Goal: Feedback & Contribution: Submit feedback/report problem

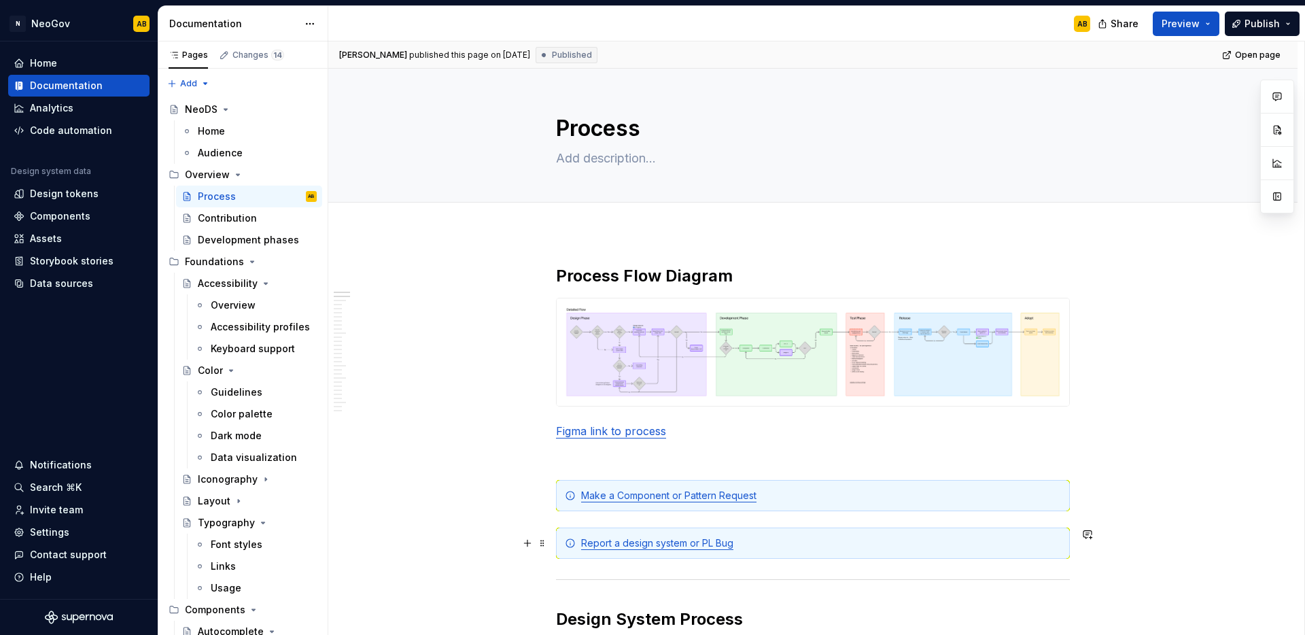
scroll to position [31, 0]
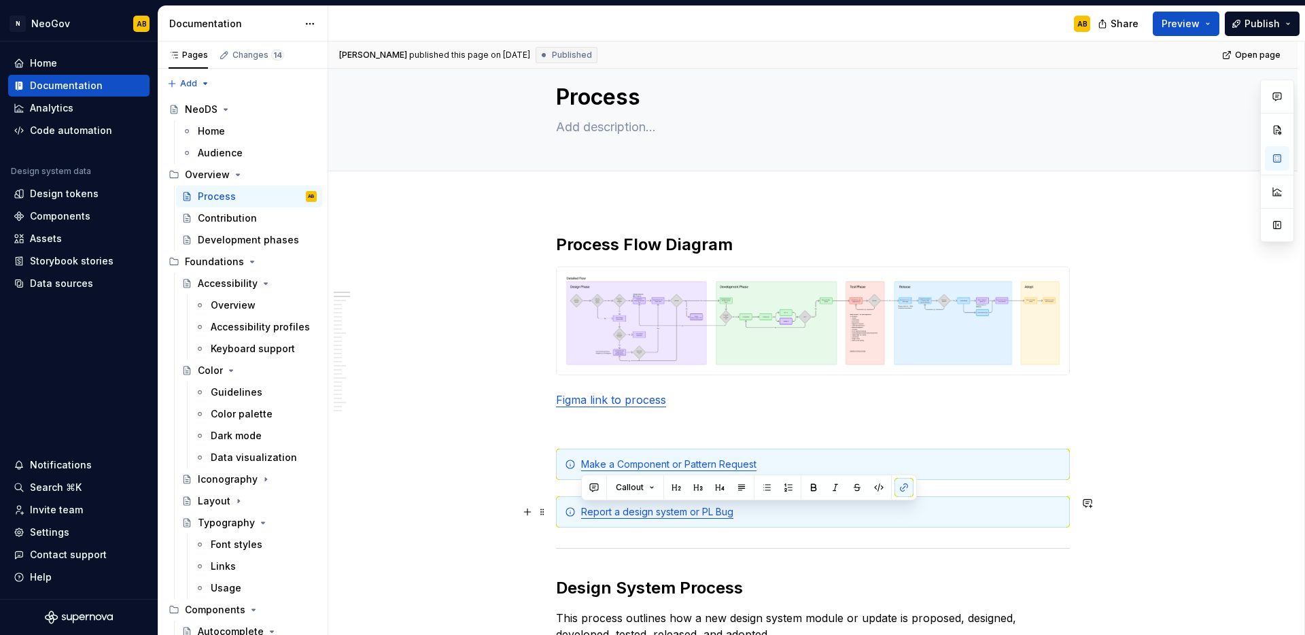
drag, startPoint x: 742, startPoint y: 514, endPoint x: 580, endPoint y: 511, distance: 162.5
click at [580, 511] on div "Report a design system or PL Bug" at bounding box center [813, 511] width 514 height 31
click at [900, 490] on button "button" at bounding box center [903, 487] width 19 height 19
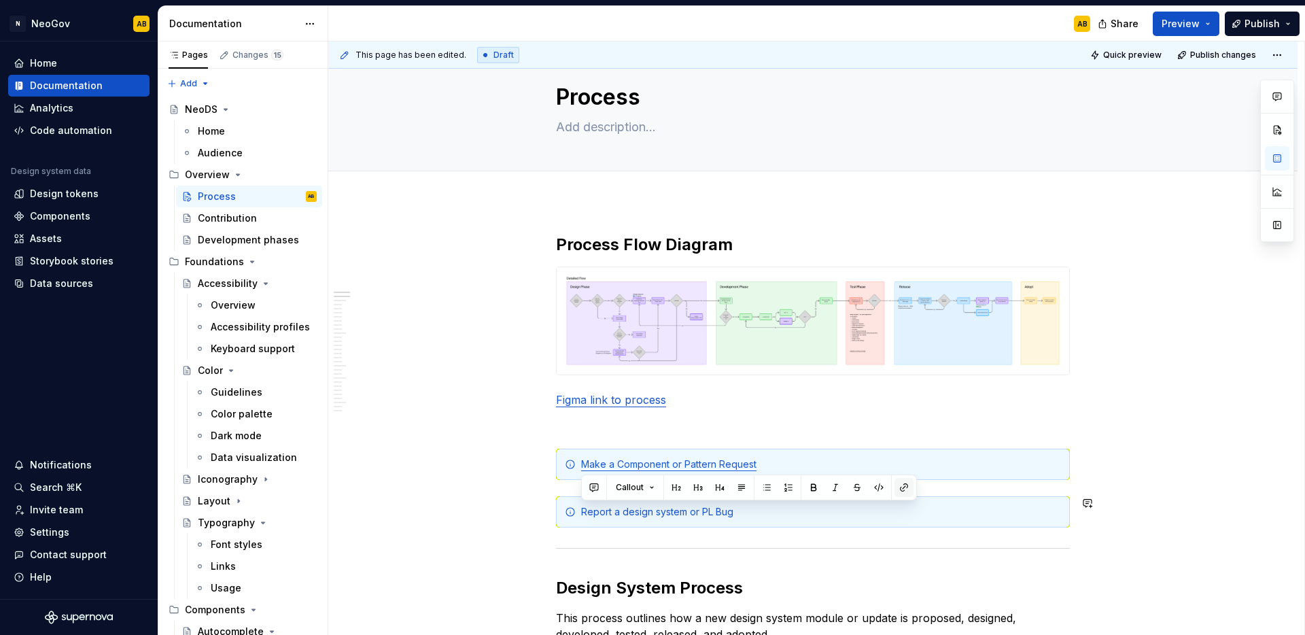
click at [900, 490] on button "button" at bounding box center [903, 487] width 19 height 19
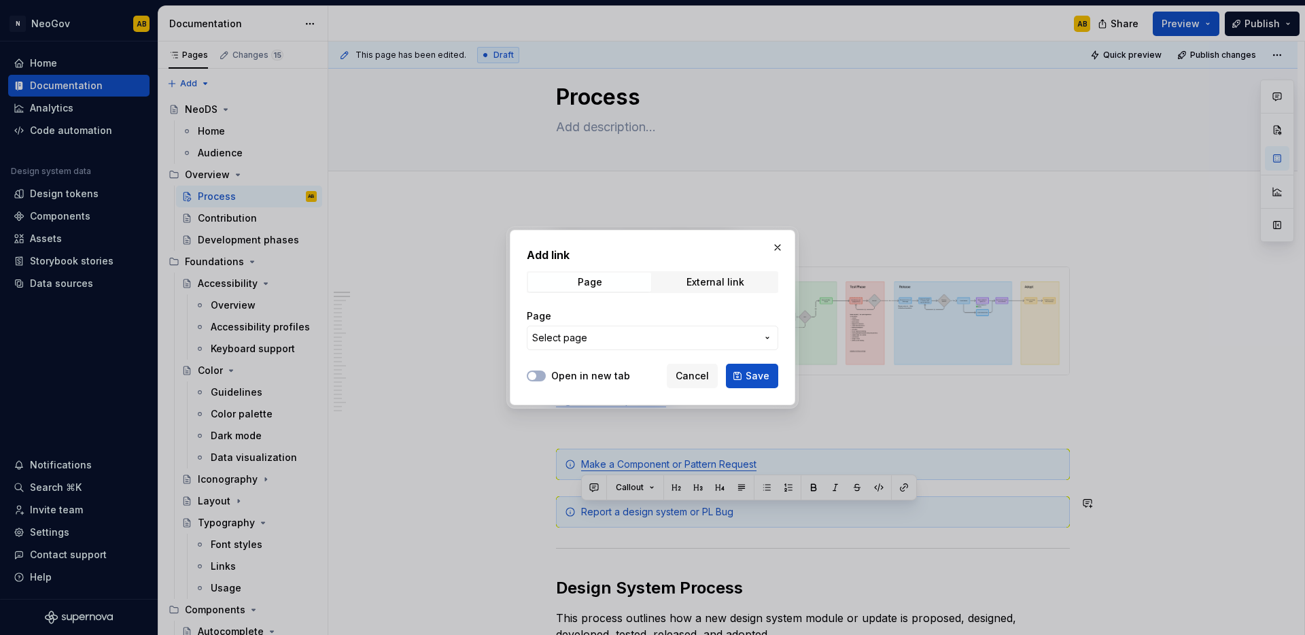
type textarea "*"
click at [701, 275] on span "External link" at bounding box center [715, 282] width 123 height 19
click at [593, 332] on input "URL" at bounding box center [652, 338] width 251 height 24
paste input "[URL][DOMAIN_NAME]"
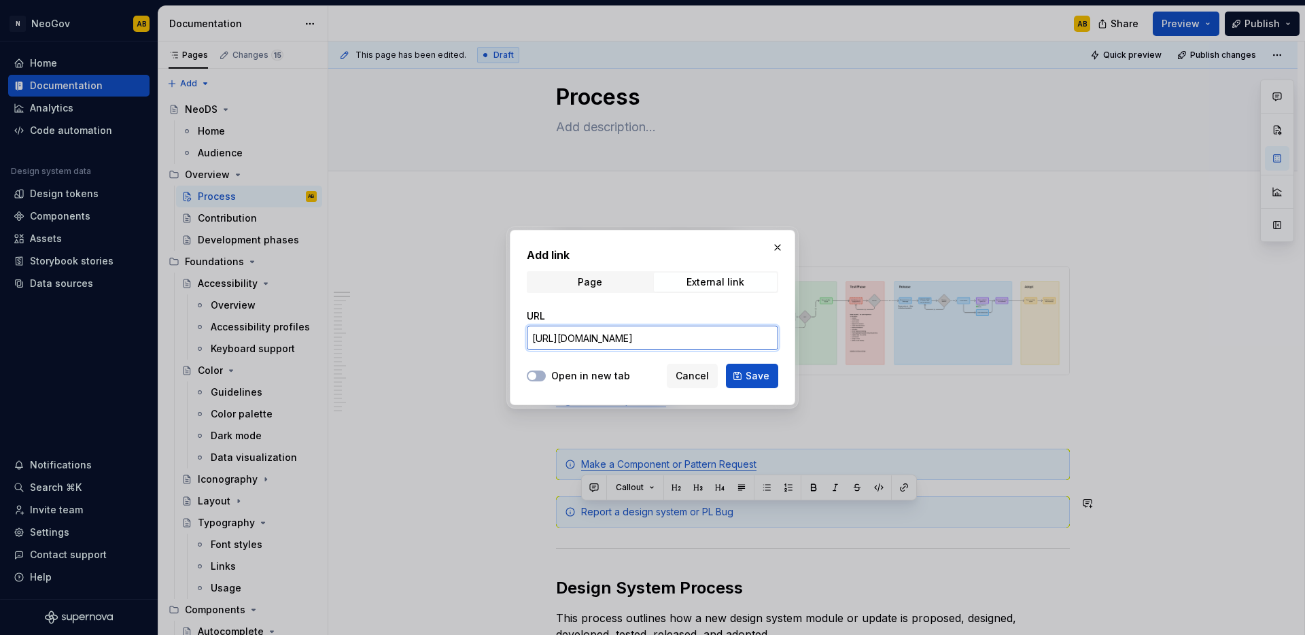
type input "[URL][DOMAIN_NAME]"
click at [554, 377] on label "Open in new tab" at bounding box center [590, 376] width 79 height 14
click at [546, 377] on button "Open in new tab" at bounding box center [536, 375] width 19 height 11
click at [764, 376] on span "Save" at bounding box center [758, 376] width 24 height 14
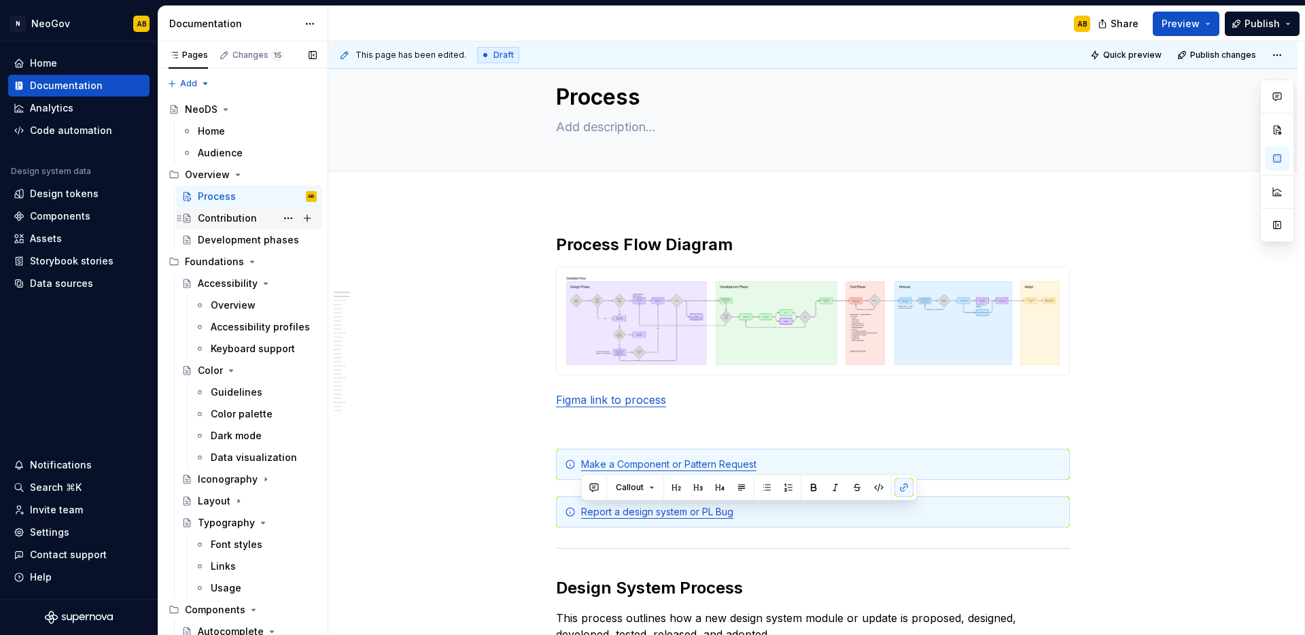
click at [234, 219] on div "Contribution" at bounding box center [227, 218] width 59 height 14
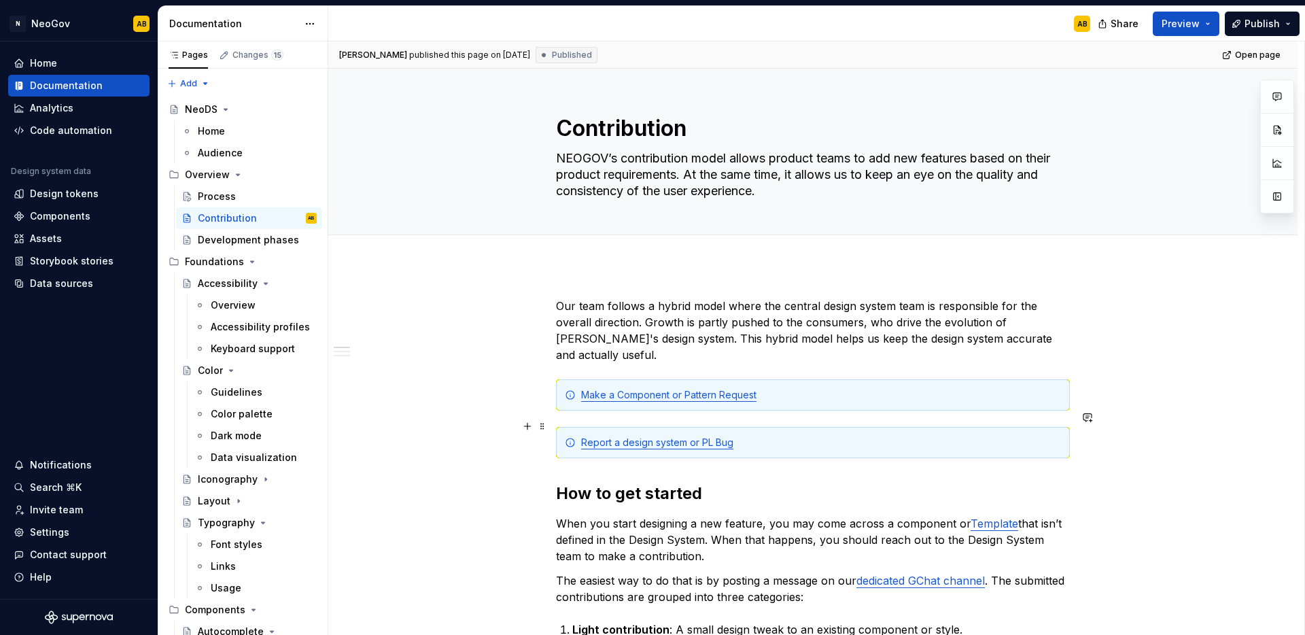
type textarea "*"
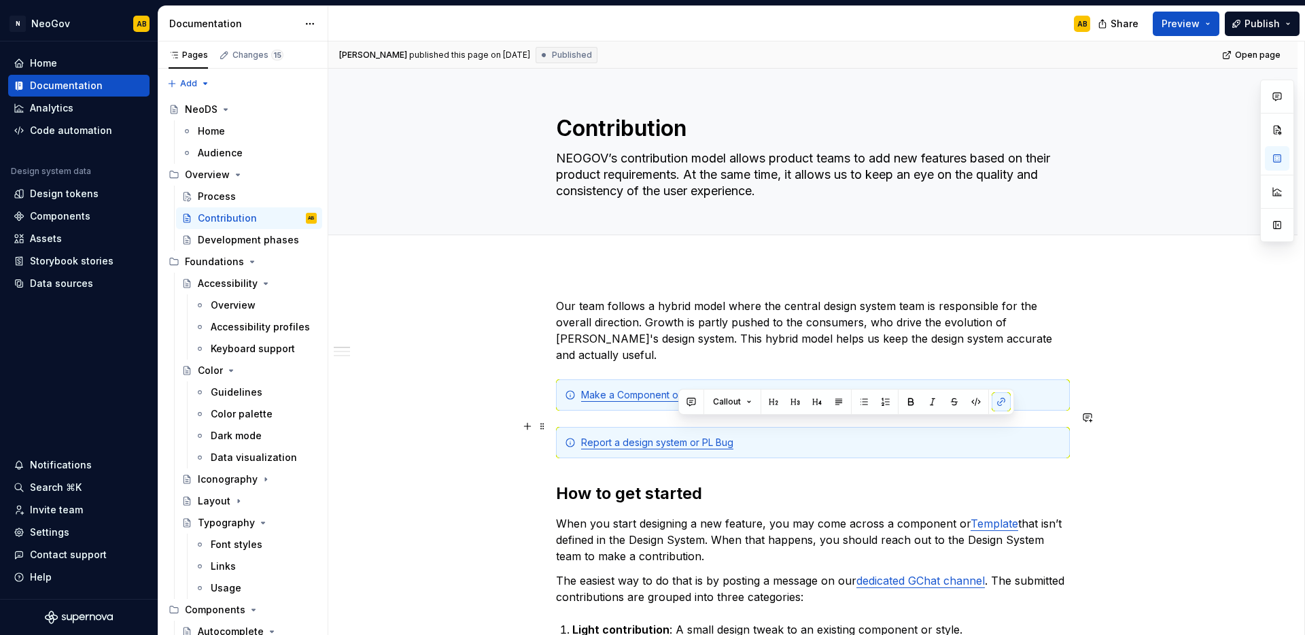
drag, startPoint x: 741, startPoint y: 425, endPoint x: 709, endPoint y: 424, distance: 32.0
click at [706, 436] on div "Report a design system or PL Bug" at bounding box center [821, 443] width 480 height 14
click at [741, 436] on div "Report a design system or PL Bug" at bounding box center [821, 443] width 480 height 14
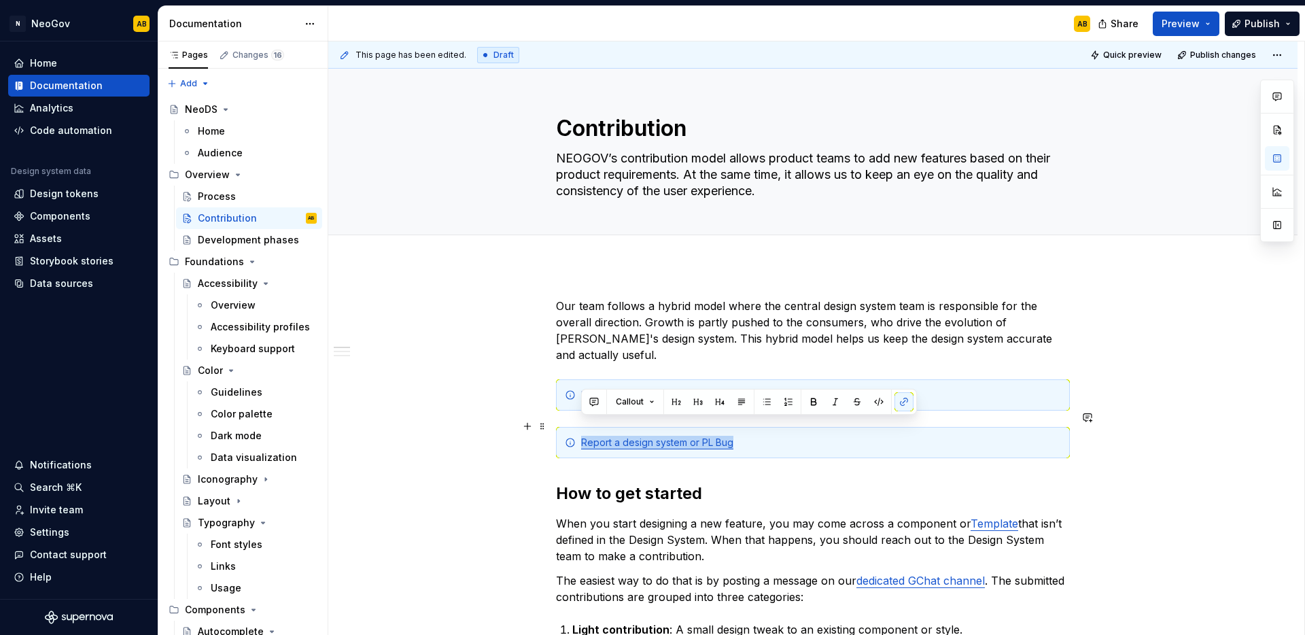
drag, startPoint x: 680, startPoint y: 425, endPoint x: 571, endPoint y: 422, distance: 108.8
click at [571, 427] on div "Report a design system or PL Bug" at bounding box center [813, 442] width 514 height 31
click at [909, 404] on button "button" at bounding box center [903, 401] width 19 height 19
click at [907, 406] on button "button" at bounding box center [903, 401] width 19 height 19
click at [629, 436] on div "Report a design system or PL Bug" at bounding box center [821, 443] width 480 height 14
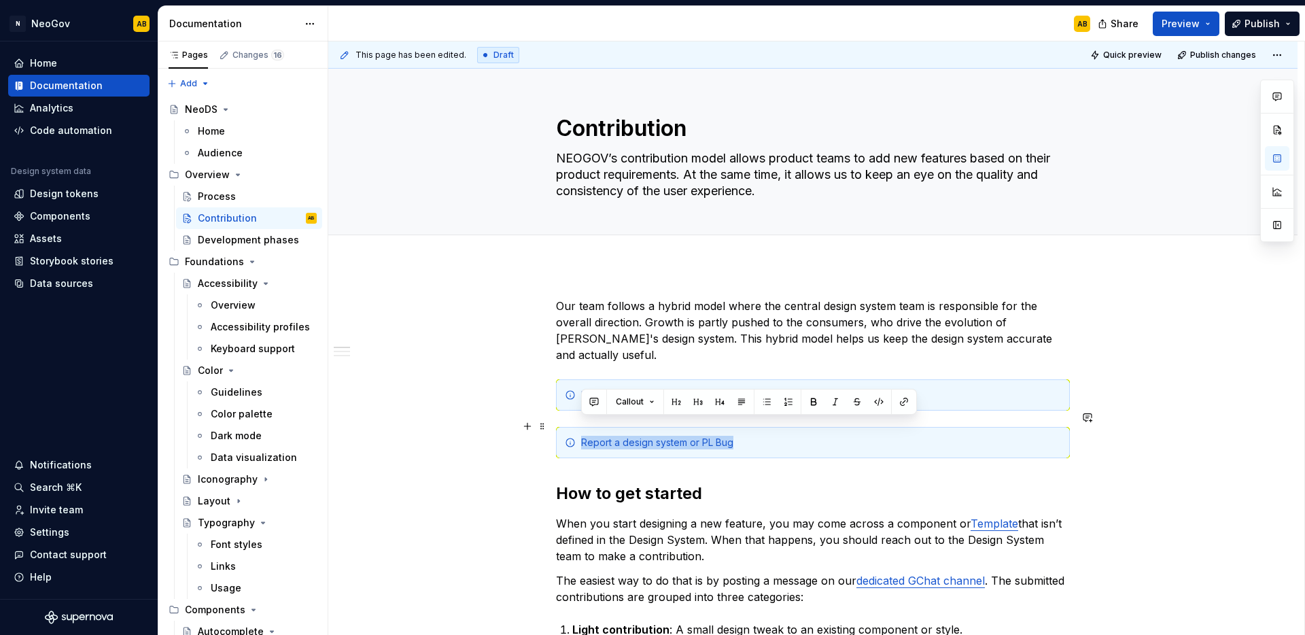
drag, startPoint x: 736, startPoint y: 426, endPoint x: 574, endPoint y: 425, distance: 162.4
click at [574, 427] on div "Report a design system or PL Bug" at bounding box center [813, 442] width 514 height 31
click at [898, 402] on button "button" at bounding box center [903, 401] width 19 height 19
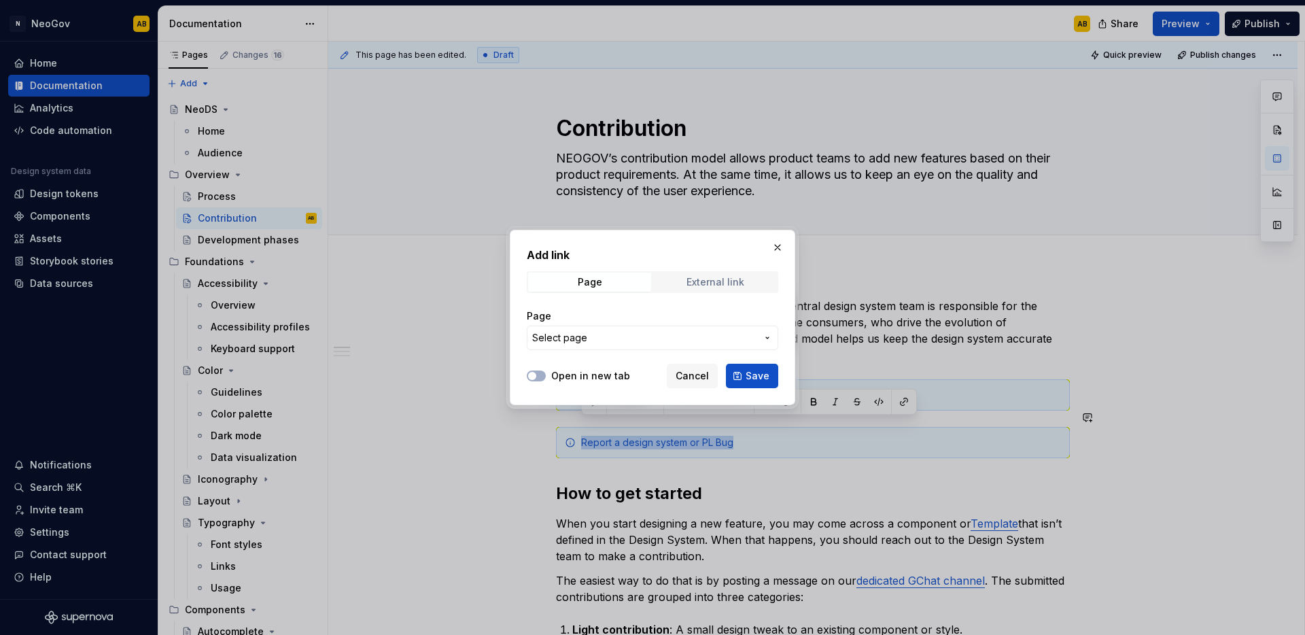
click at [713, 277] on div "External link" at bounding box center [715, 282] width 58 height 11
click at [565, 383] on div "Open in new tab Cancel Save" at bounding box center [652, 373] width 251 height 30
click at [531, 377] on span "button" at bounding box center [532, 376] width 8 height 8
click at [569, 351] on div "URL" at bounding box center [652, 329] width 251 height 57
click at [572, 338] on input "URL" at bounding box center [652, 338] width 251 height 24
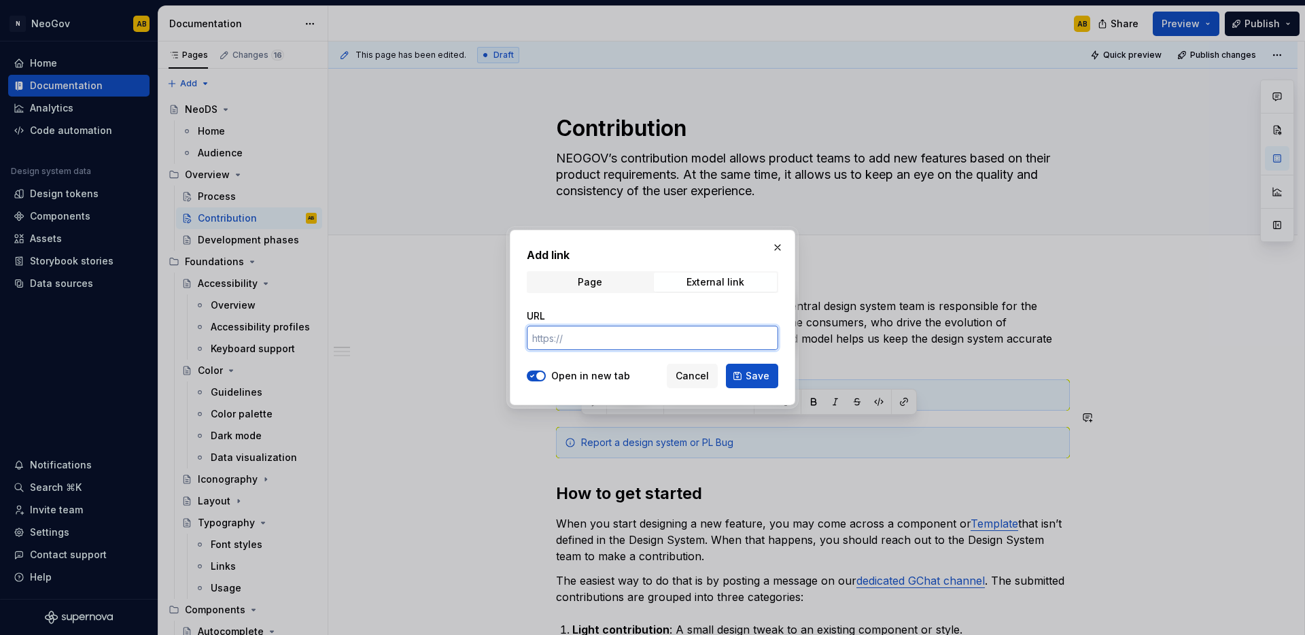
paste input "[URL][DOMAIN_NAME]"
type input "[URL][DOMAIN_NAME]"
click at [769, 379] on span "Save" at bounding box center [758, 376] width 24 height 14
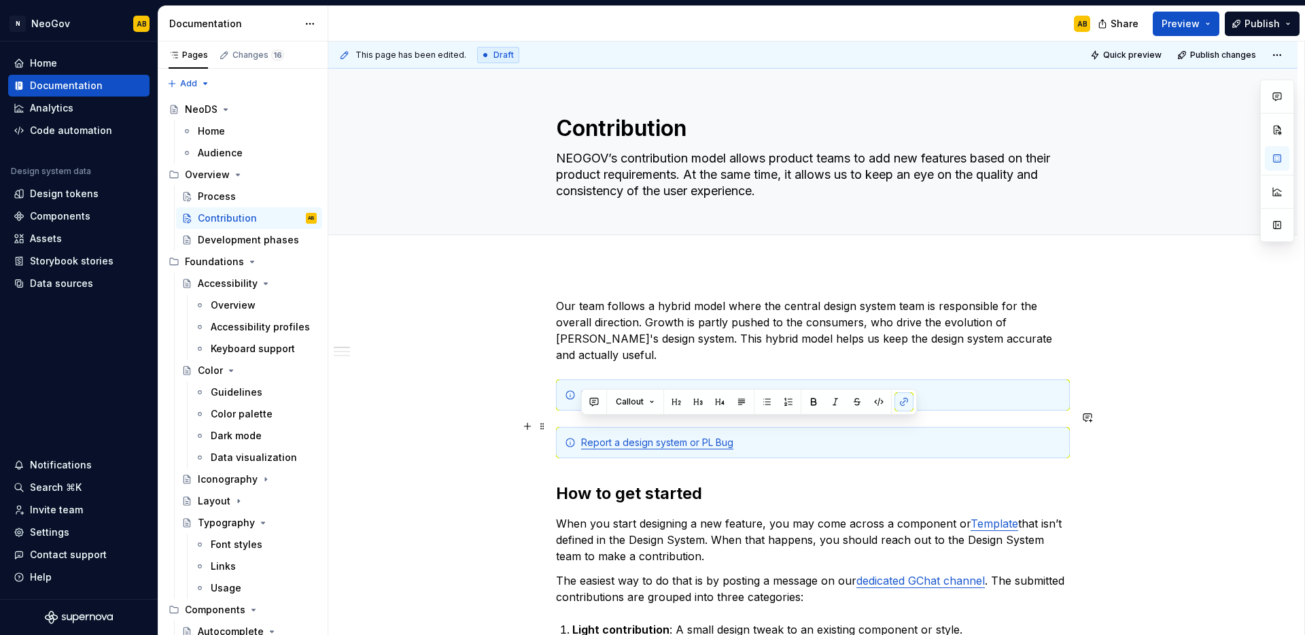
click at [761, 434] on div "Report a design system or PL Bug" at bounding box center [813, 442] width 514 height 31
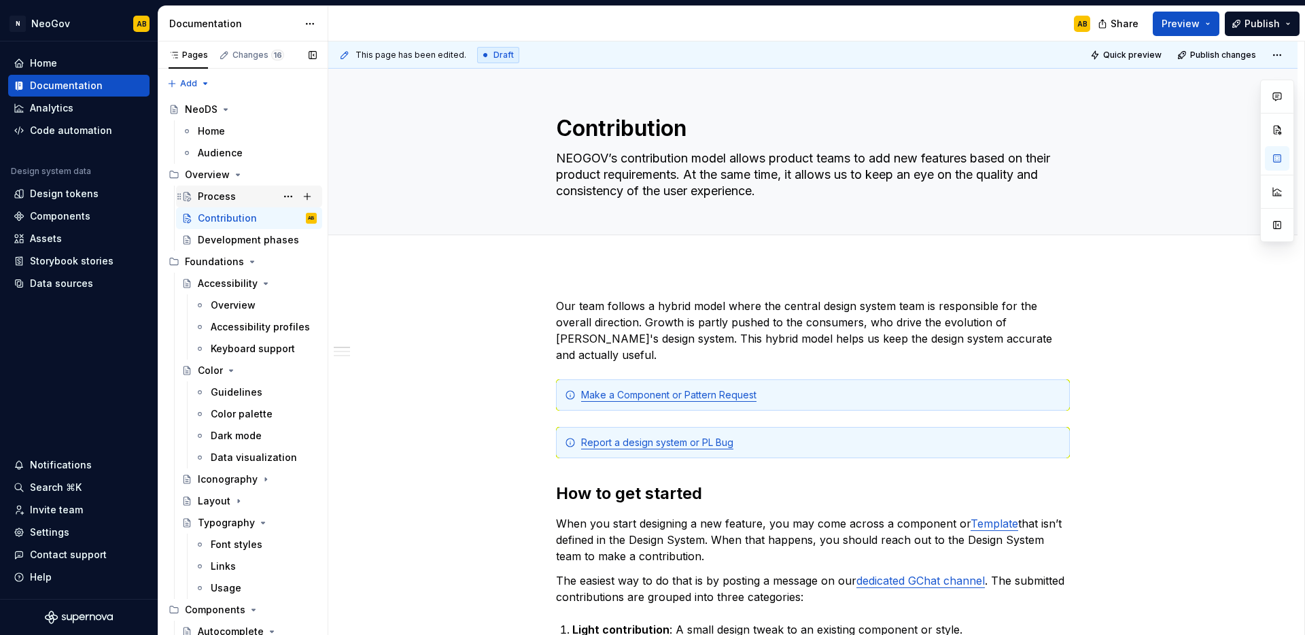
click at [223, 195] on div "Process" at bounding box center [217, 197] width 38 height 14
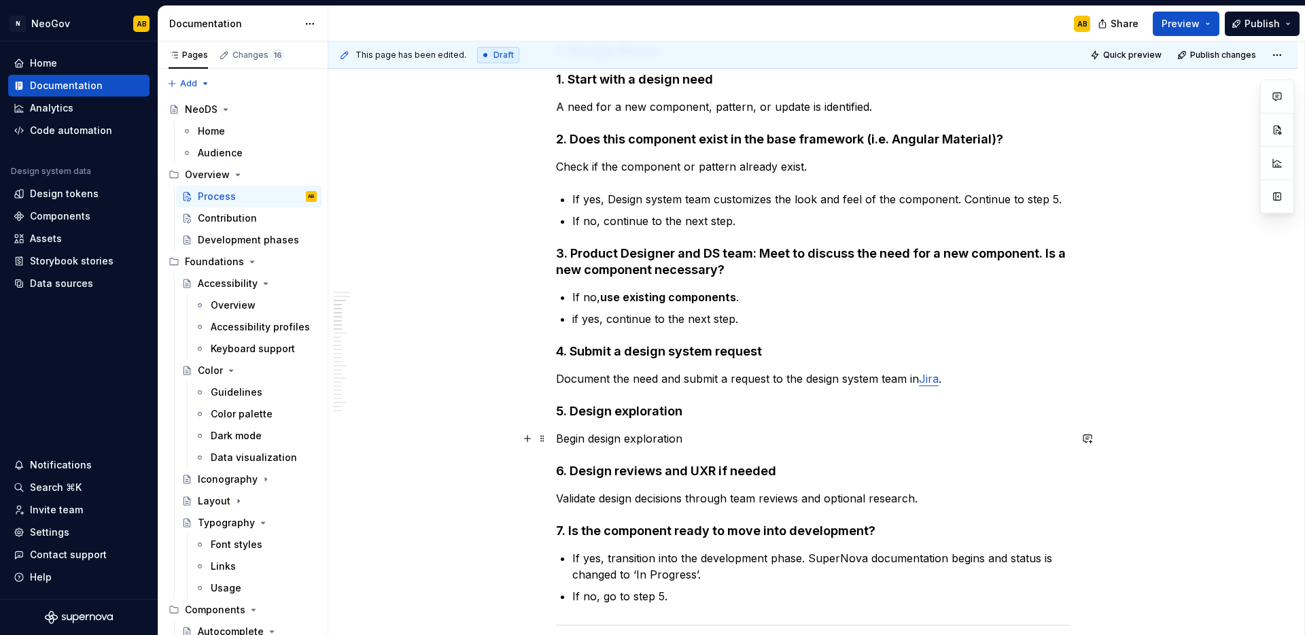
scroll to position [650, 0]
click at [930, 378] on link "Jira" at bounding box center [929, 377] width 20 height 14
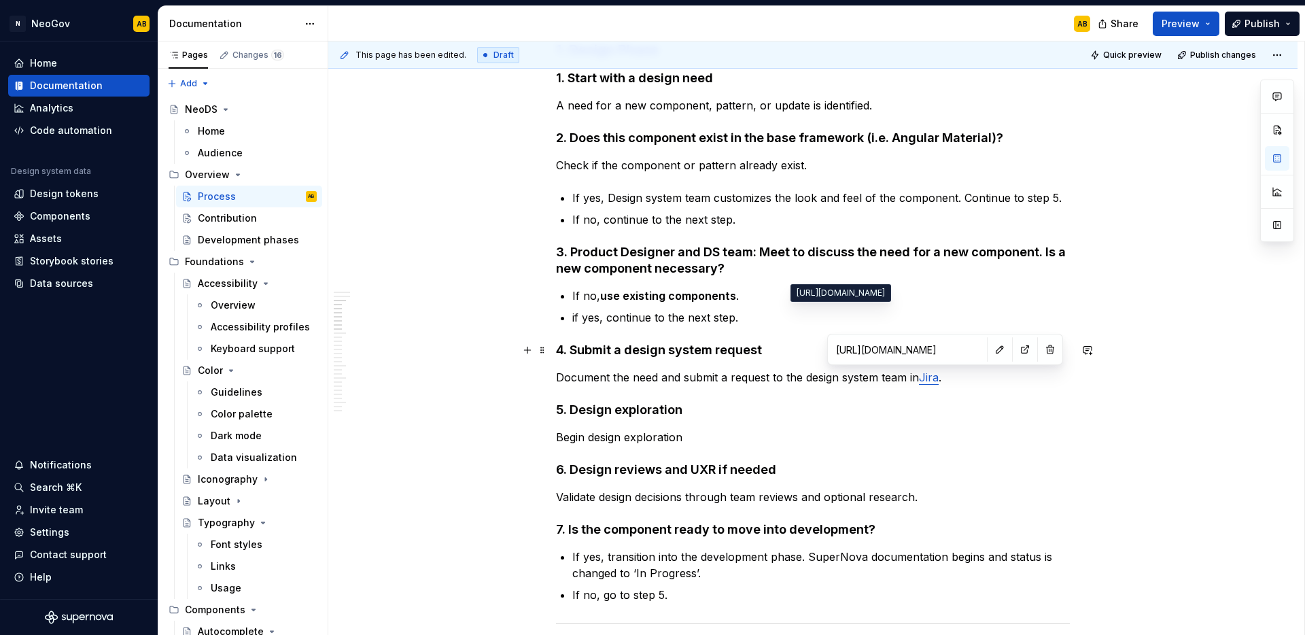
click at [892, 352] on input "[URL][DOMAIN_NAME]" at bounding box center [907, 349] width 154 height 24
click at [944, 391] on div "Process Flow Diagram Figma link to process Make a Component or Pattern Request …" at bounding box center [813, 629] width 514 height 2029
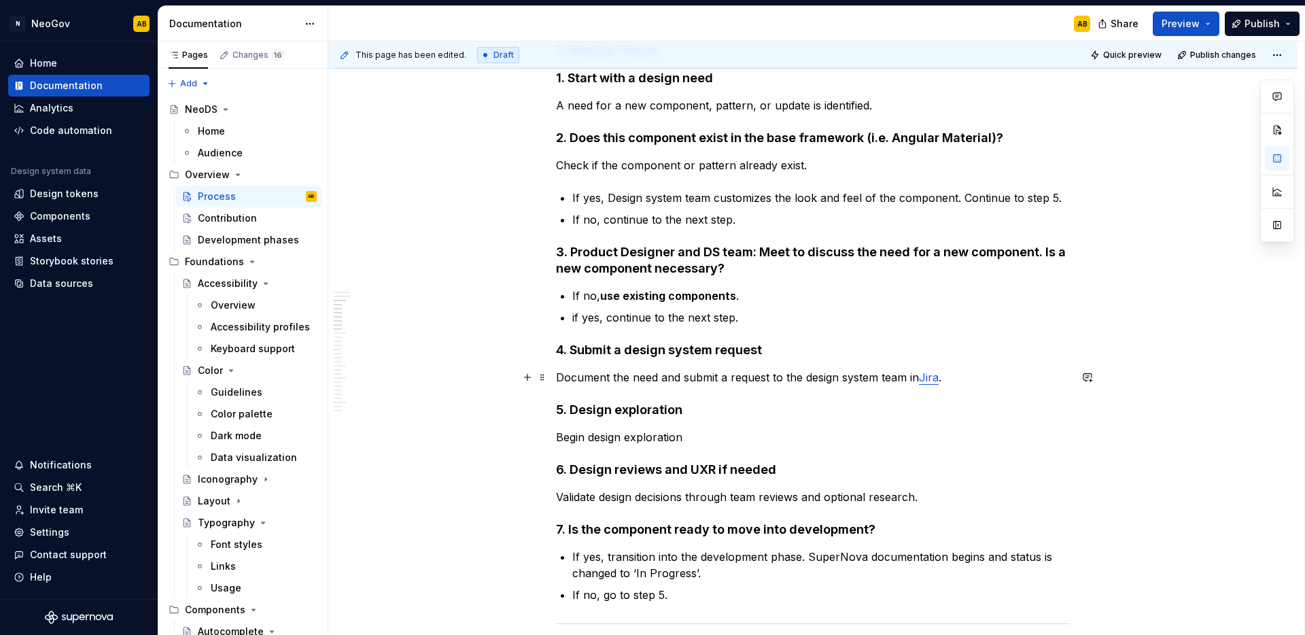
click at [933, 378] on link "Jira" at bounding box center [929, 377] width 20 height 14
click at [1019, 354] on button "button" at bounding box center [1028, 349] width 19 height 19
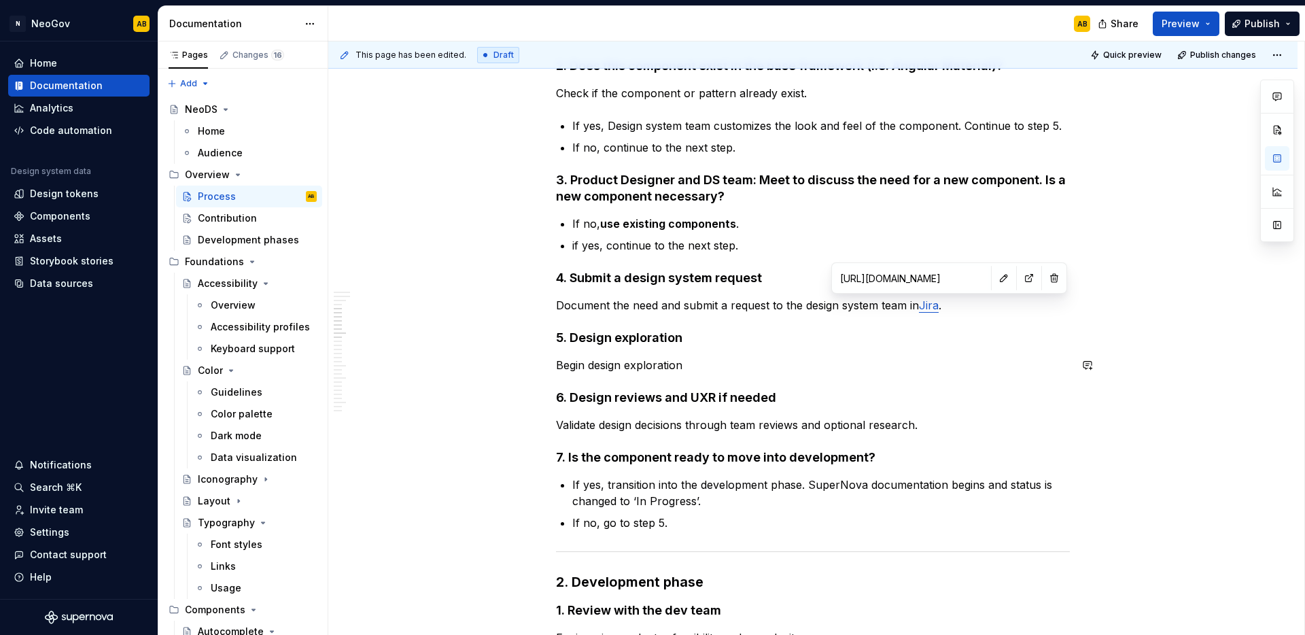
scroll to position [714, 0]
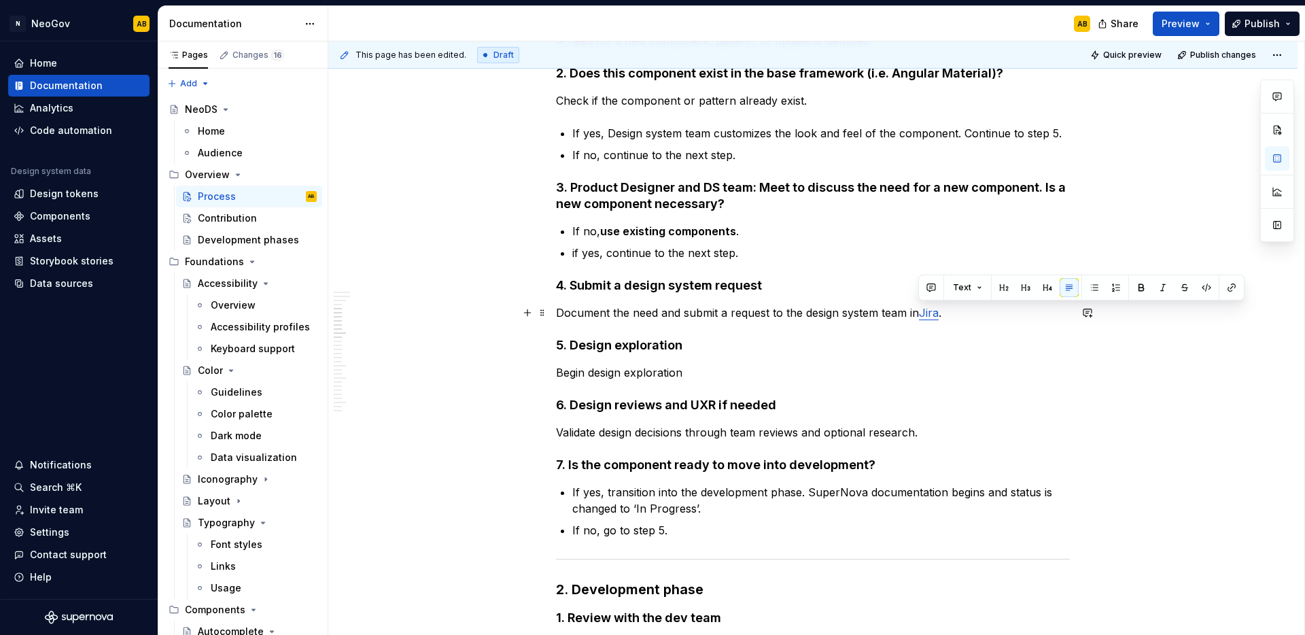
click at [923, 314] on p "Document the need and submit a request to the design system team in [GEOGRAPHIC…" at bounding box center [813, 312] width 514 height 16
click at [928, 314] on link "Jira" at bounding box center [929, 313] width 20 height 14
click at [934, 315] on link "Jira" at bounding box center [929, 313] width 20 height 14
type textarea "*"
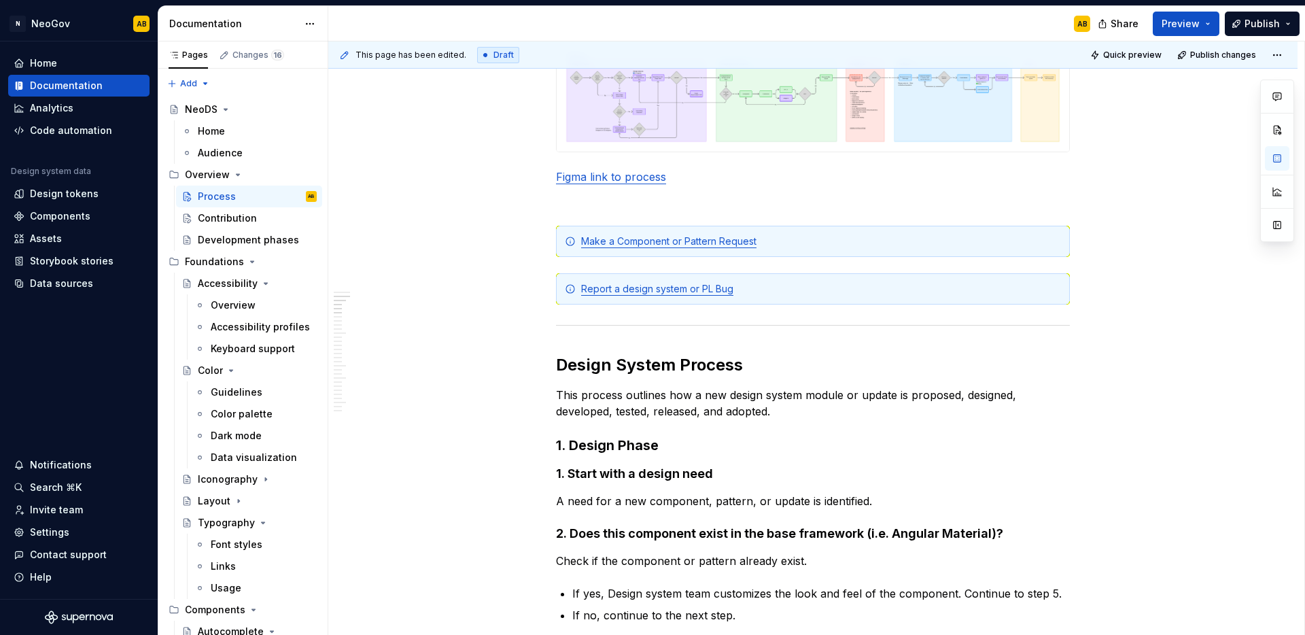
scroll to position [215, 0]
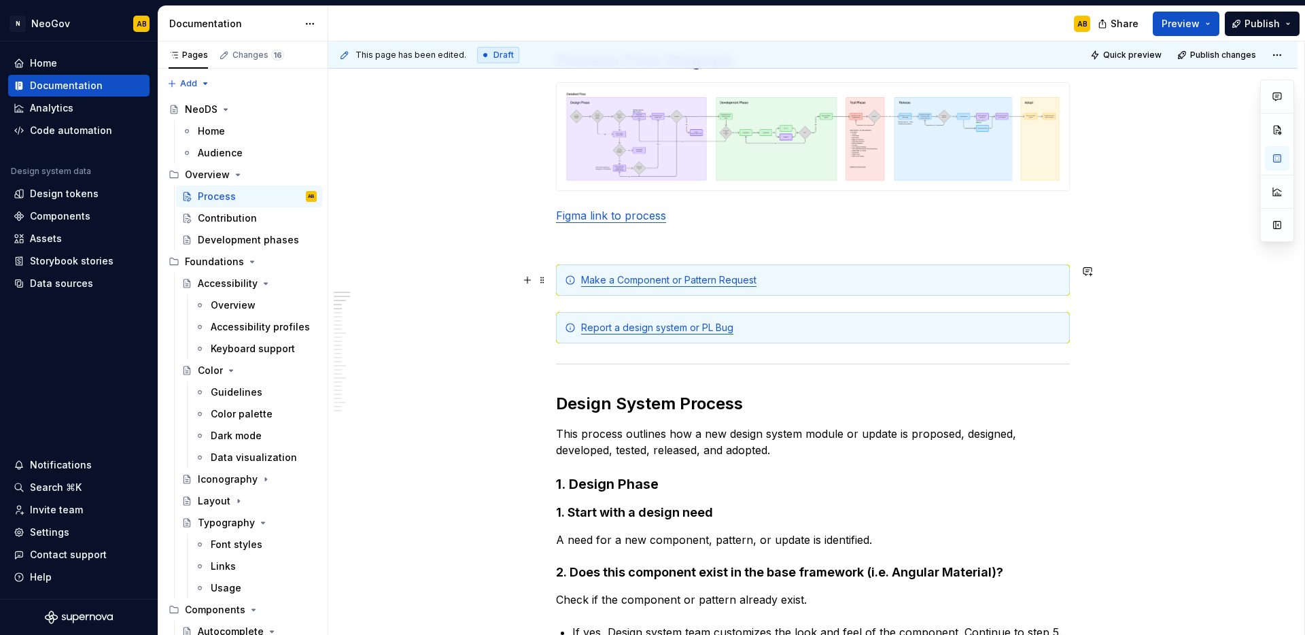
click at [760, 281] on div "Make a Component or Pattern Request" at bounding box center [821, 280] width 480 height 14
click at [733, 273] on div "Make a Component or Pattern Request" at bounding box center [821, 280] width 480 height 14
click at [729, 283] on link "Make a Component or Pattern Request" at bounding box center [668, 280] width 175 height 12
click at [790, 255] on button "button" at bounding box center [799, 252] width 19 height 19
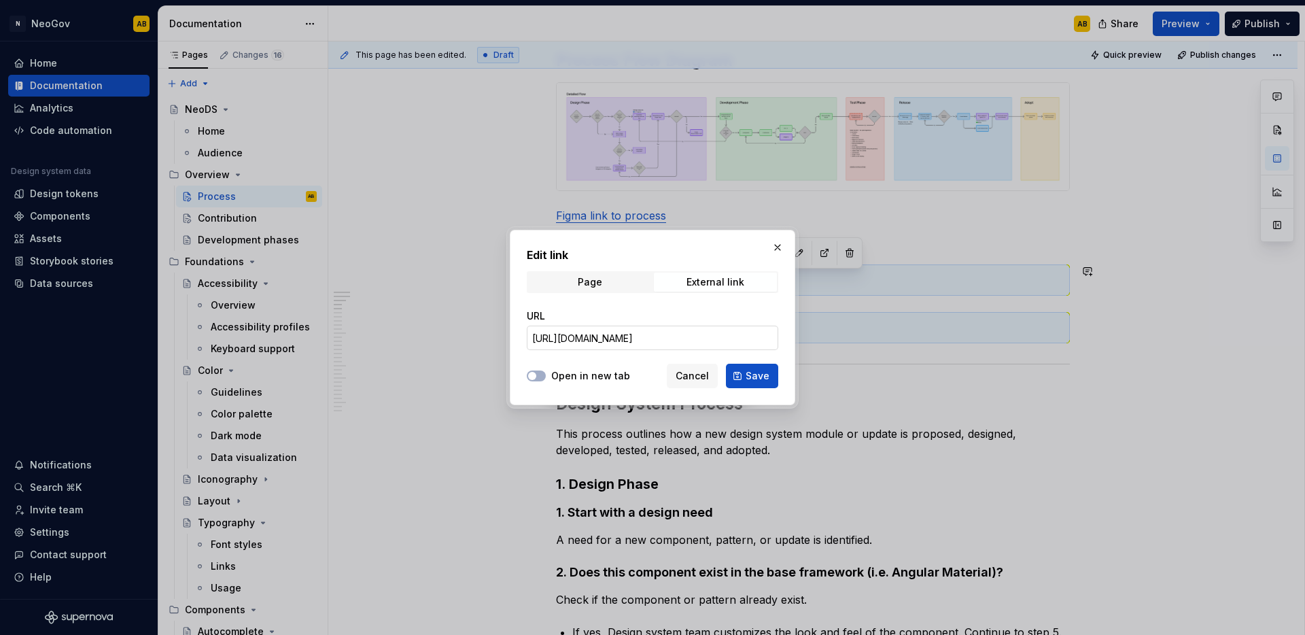
click at [642, 340] on input "[URL][DOMAIN_NAME]" at bounding box center [652, 338] width 251 height 24
click at [533, 376] on span "button" at bounding box center [532, 376] width 8 height 8
click at [744, 376] on button "Save" at bounding box center [752, 376] width 52 height 24
type textarea "*"
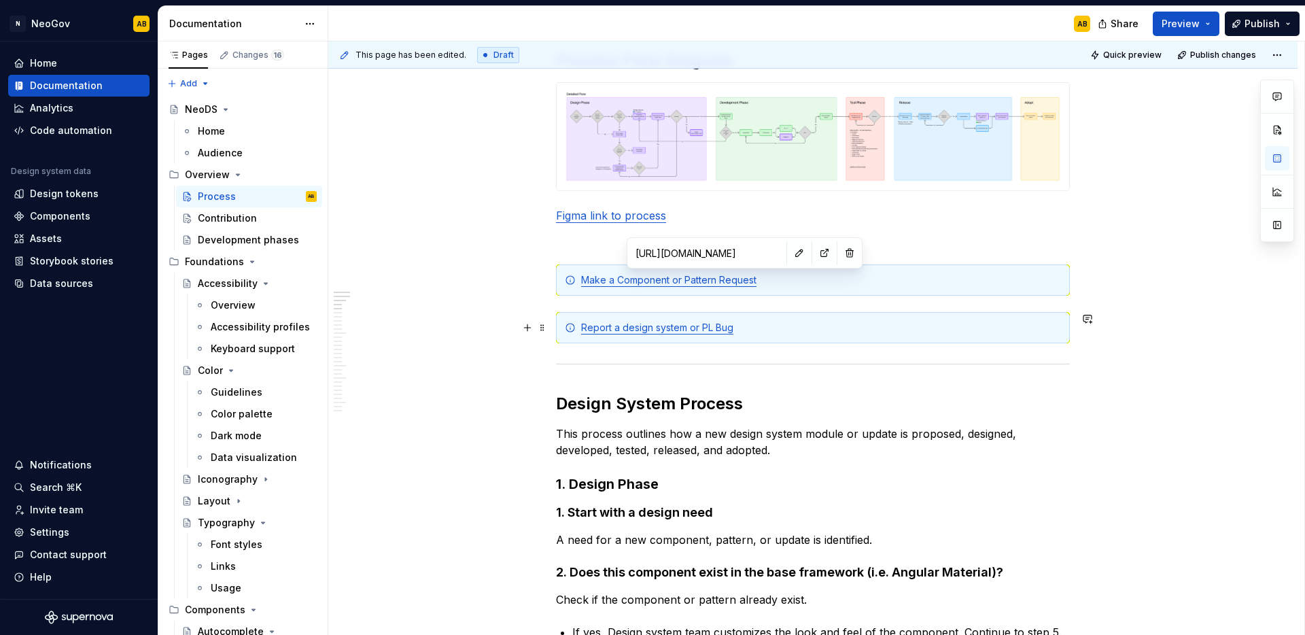
type input "[URL][DOMAIN_NAME]"
click at [684, 330] on link "Report a design system or PL Bug" at bounding box center [657, 327] width 152 height 12
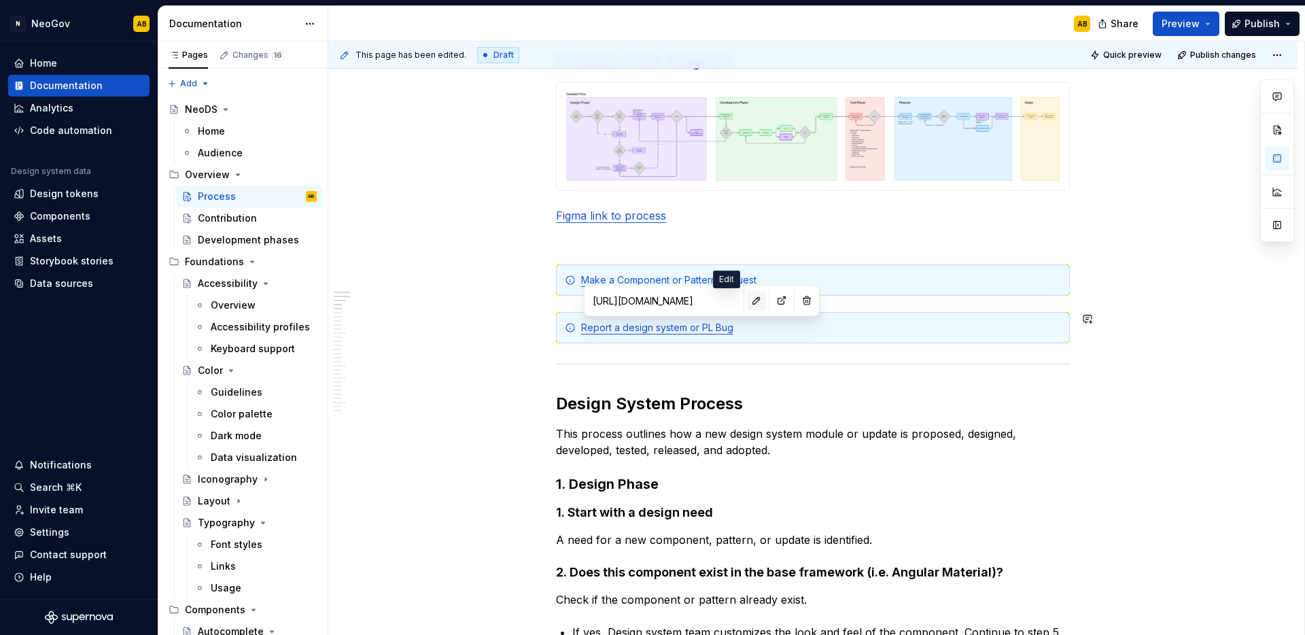
click at [747, 302] on button "button" at bounding box center [756, 300] width 19 height 19
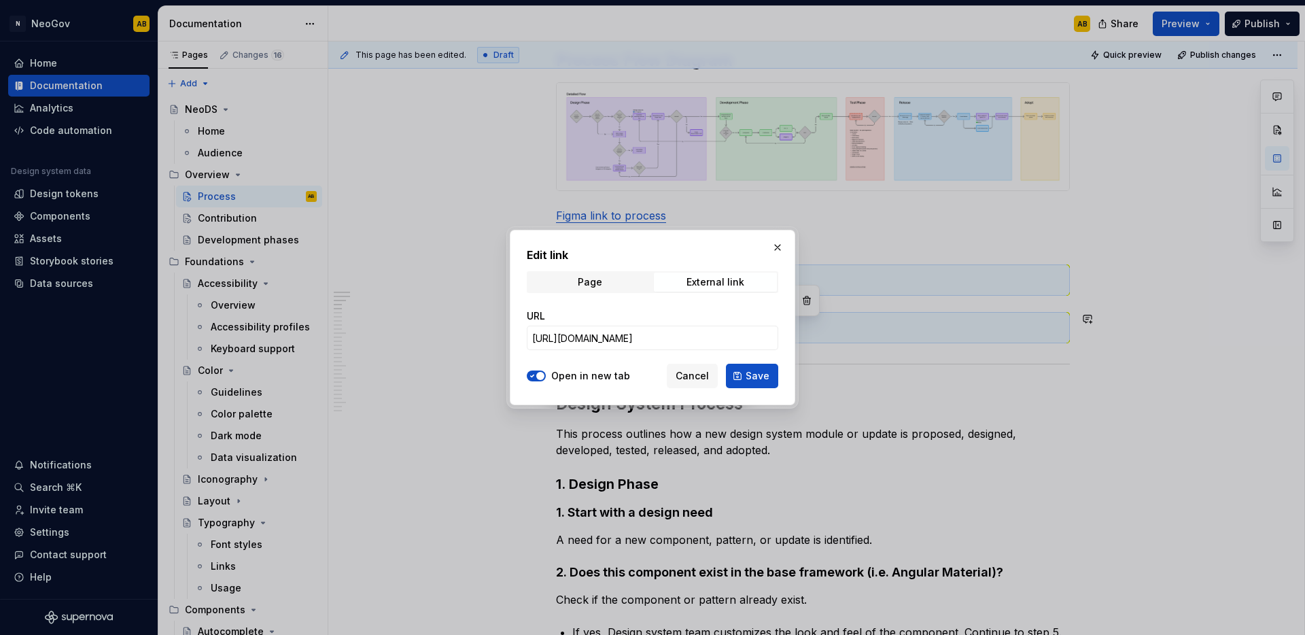
drag, startPoint x: 688, startPoint y: 377, endPoint x: 682, endPoint y: 392, distance: 15.9
click at [688, 377] on span "Cancel" at bounding box center [692, 376] width 33 height 14
type textarea "*"
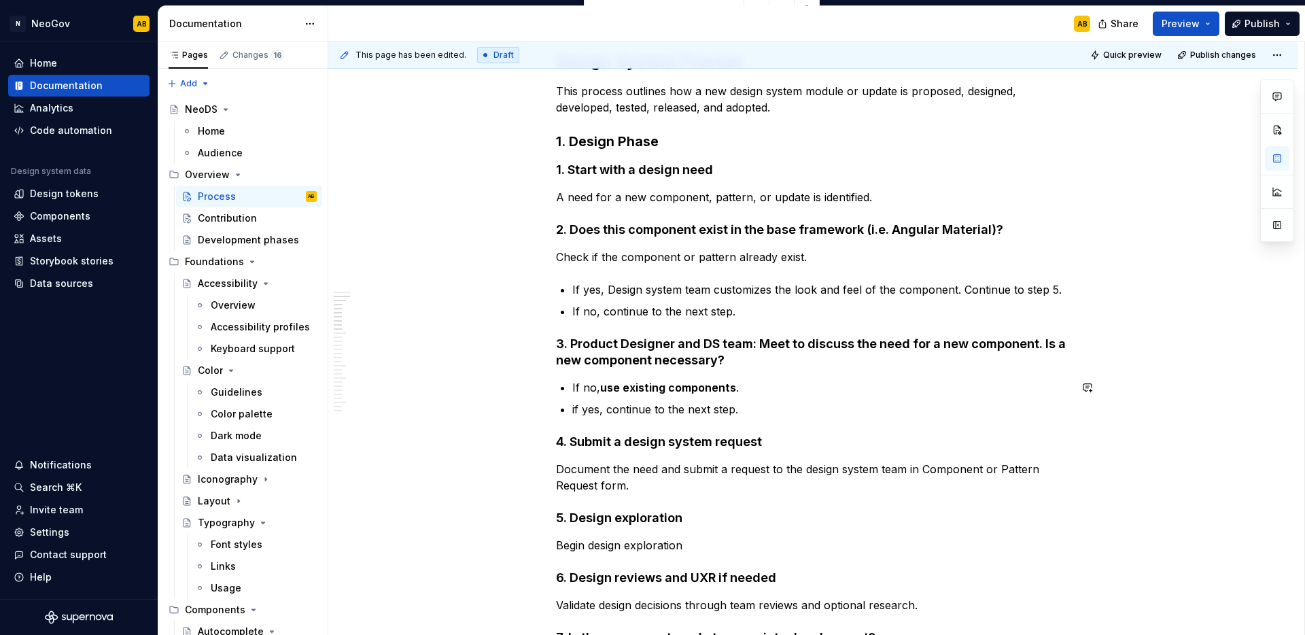
scroll to position [561, 0]
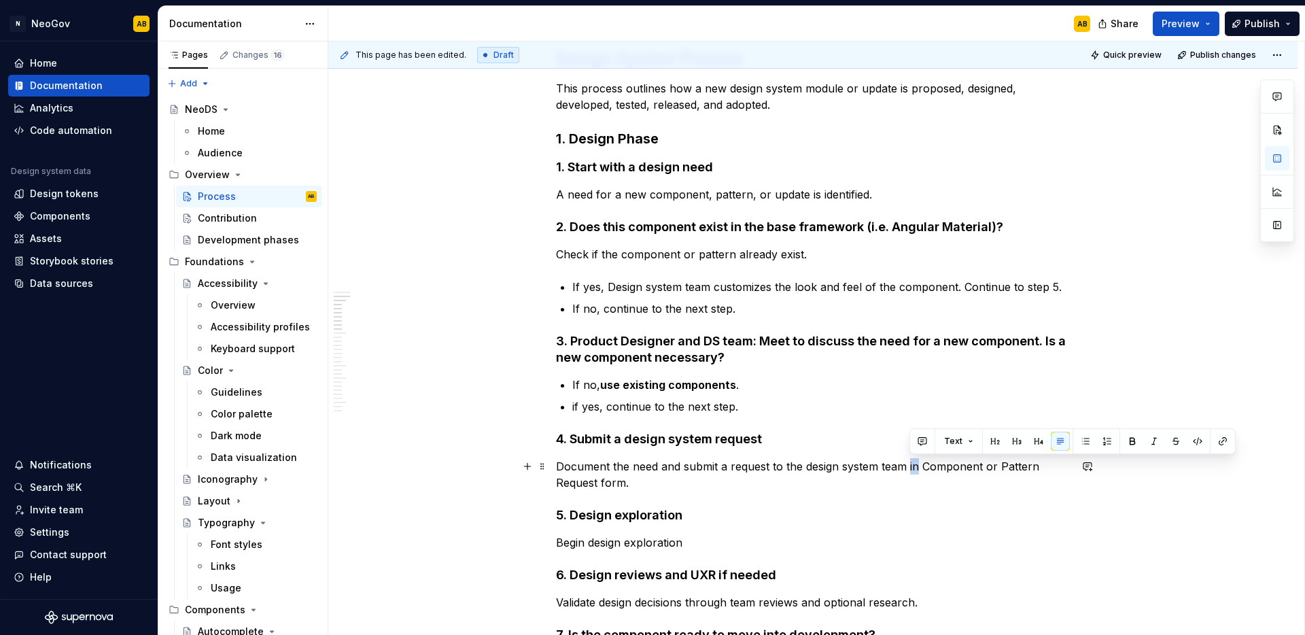
drag, startPoint x: 917, startPoint y: 467, endPoint x: 909, endPoint y: 468, distance: 8.2
click at [909, 468] on p "Document the need and submit a request to the design system team in Component o…" at bounding box center [813, 474] width 514 height 33
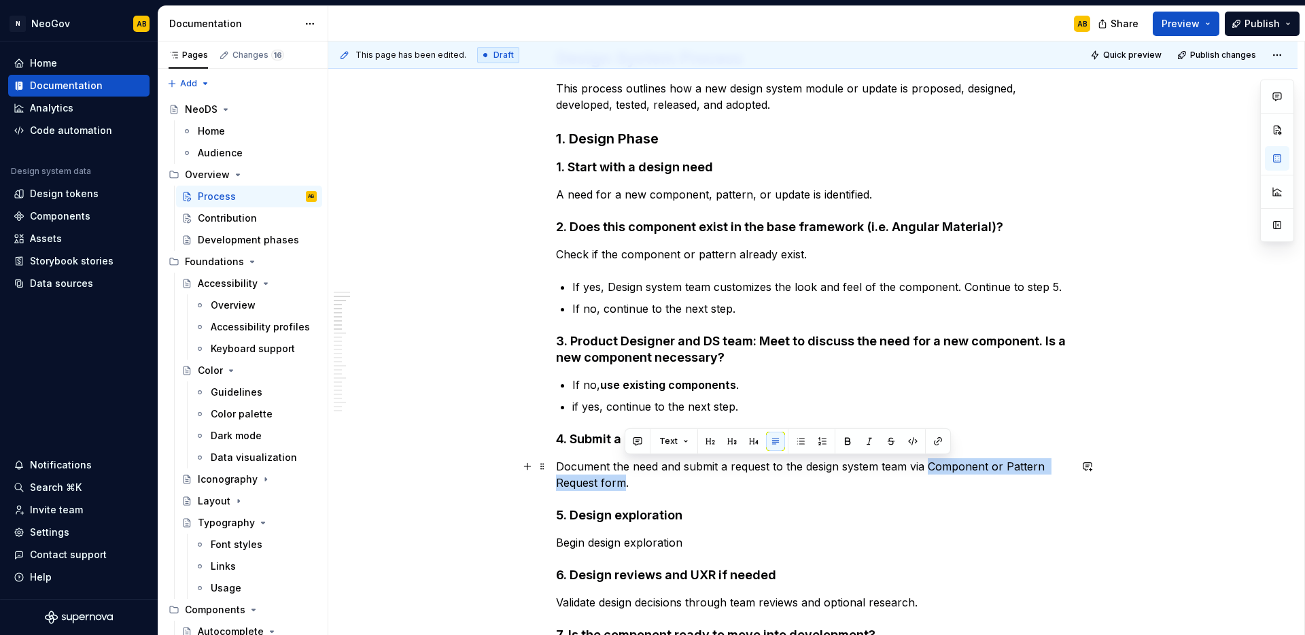
drag, startPoint x: 928, startPoint y: 466, endPoint x: 621, endPoint y: 480, distance: 307.5
click at [621, 480] on p "Document the need and submit a request to the design system team via Component …" at bounding box center [813, 474] width 514 height 33
click at [936, 440] on button "button" at bounding box center [937, 441] width 19 height 19
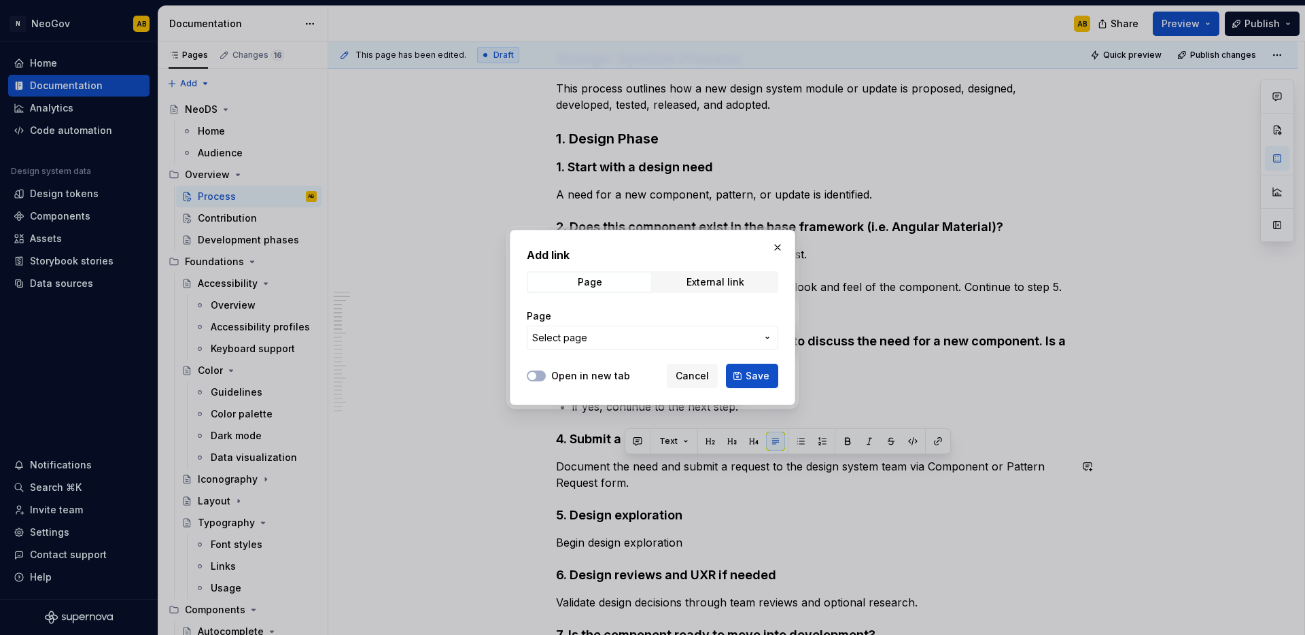
click at [583, 378] on label "Open in new tab" at bounding box center [590, 376] width 79 height 14
click at [546, 378] on button "Open in new tab" at bounding box center [536, 375] width 19 height 11
click at [712, 279] on div "External link" at bounding box center [715, 282] width 58 height 11
click at [583, 372] on label "Open in new tab" at bounding box center [590, 376] width 79 height 14
click at [546, 372] on button "Open in new tab" at bounding box center [536, 375] width 19 height 11
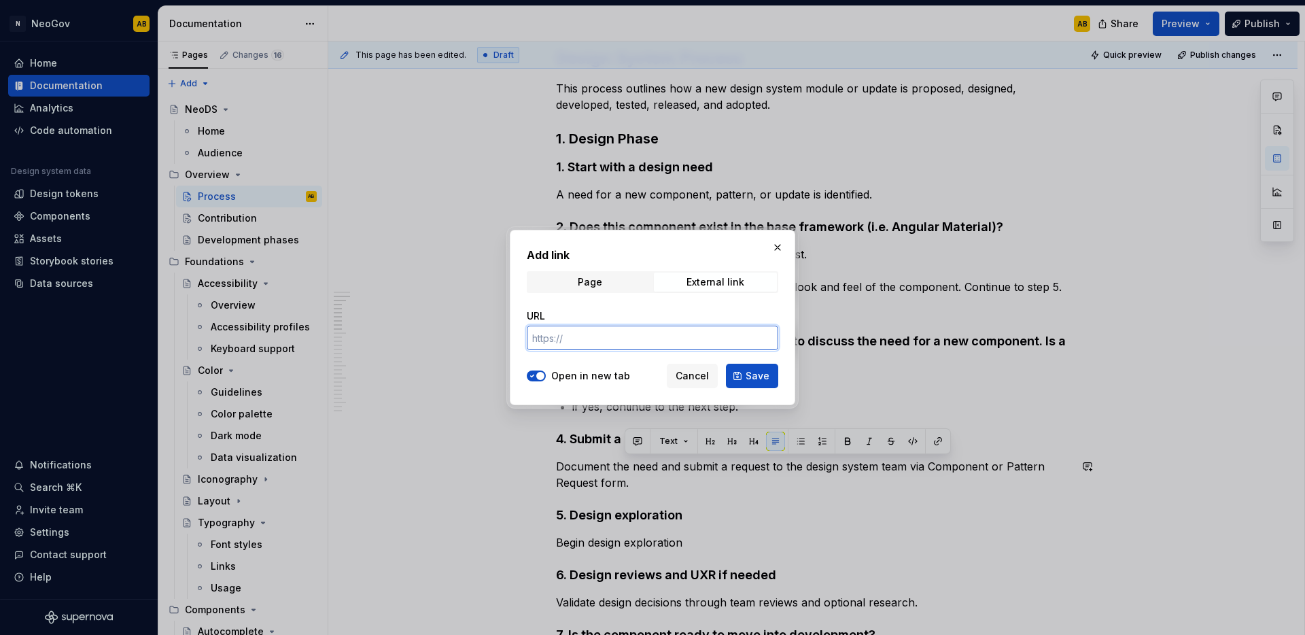
click at [593, 344] on input "URL" at bounding box center [652, 338] width 251 height 24
paste input "[URL][DOMAIN_NAME]"
type input "[URL][DOMAIN_NAME]"
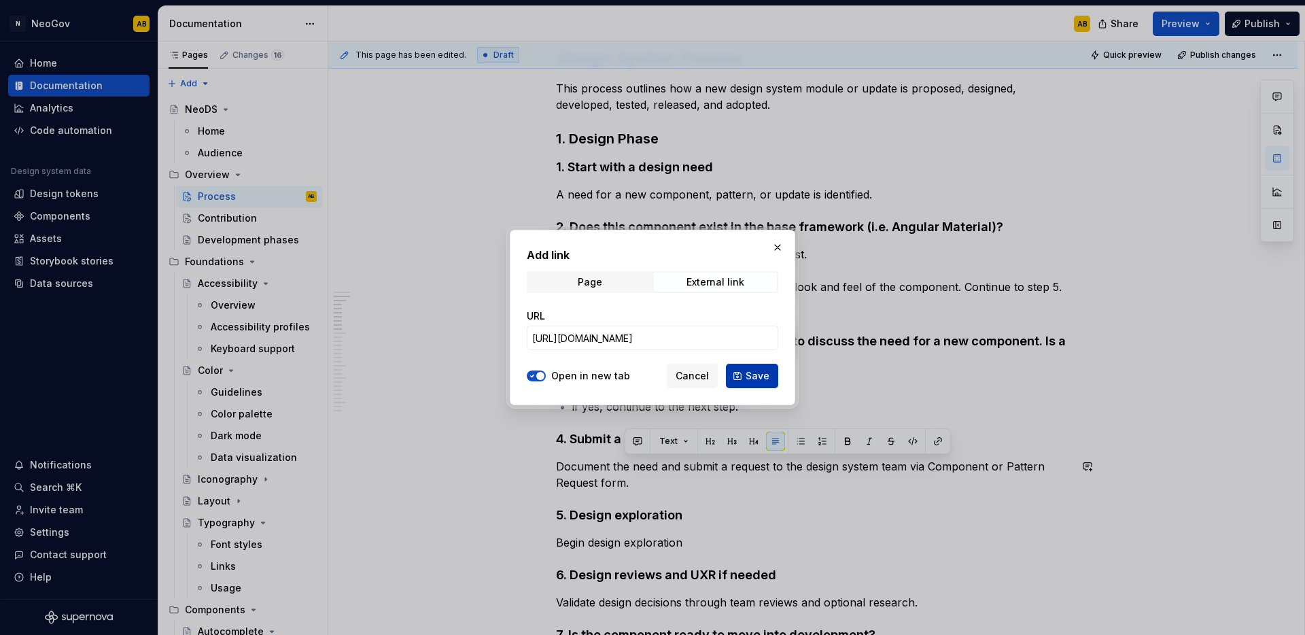
click at [769, 381] on button "Save" at bounding box center [752, 376] width 52 height 24
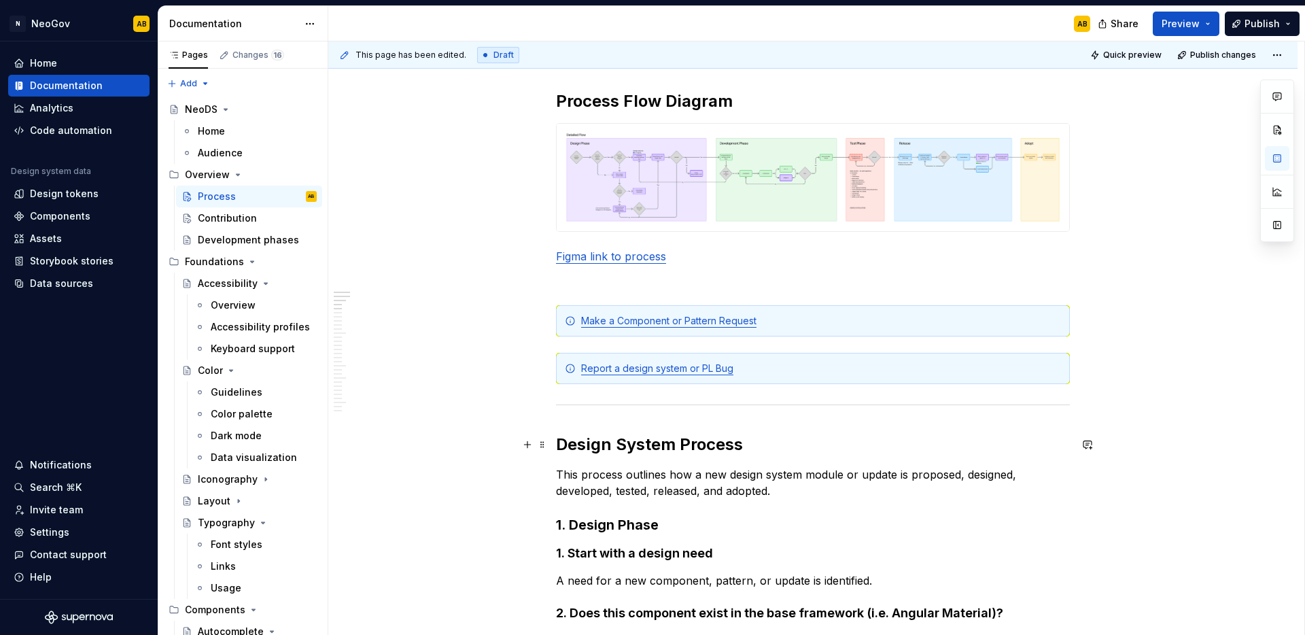
scroll to position [177, 0]
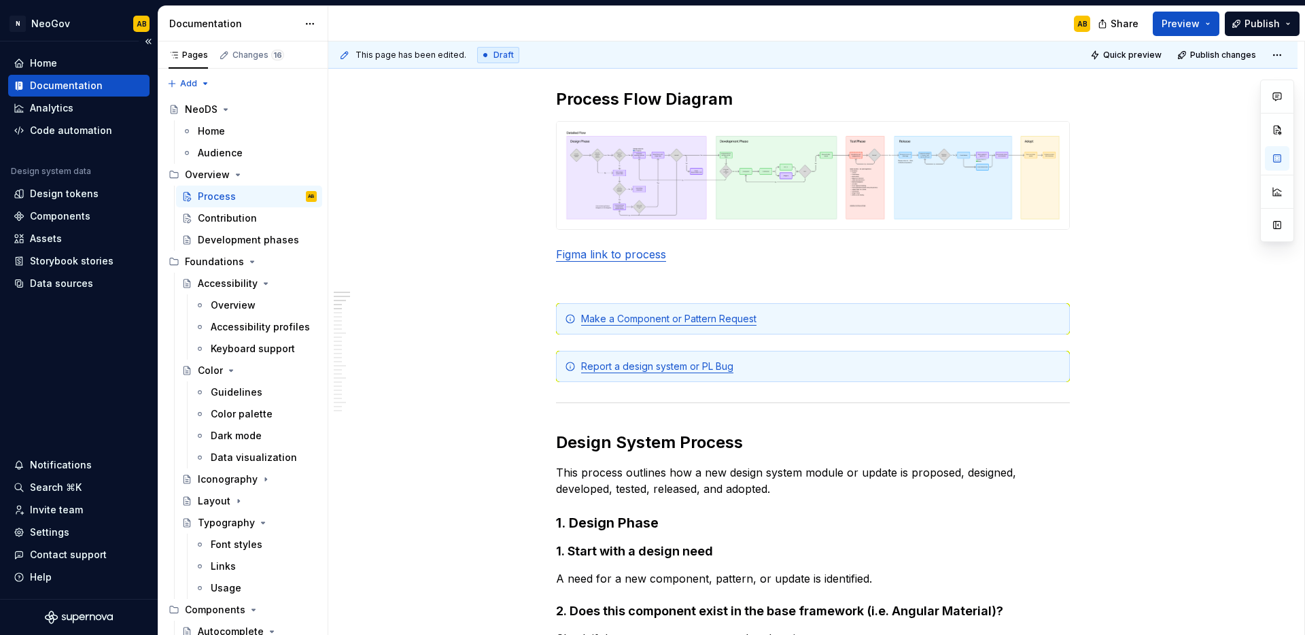
type textarea "*"
